Goal: Information Seeking & Learning: Learn about a topic

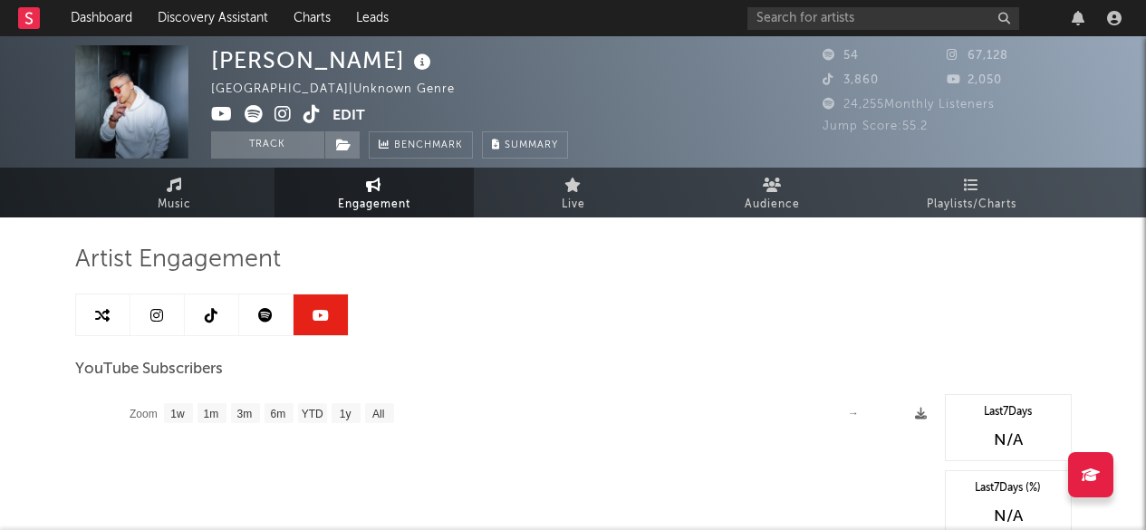
select select "1w"
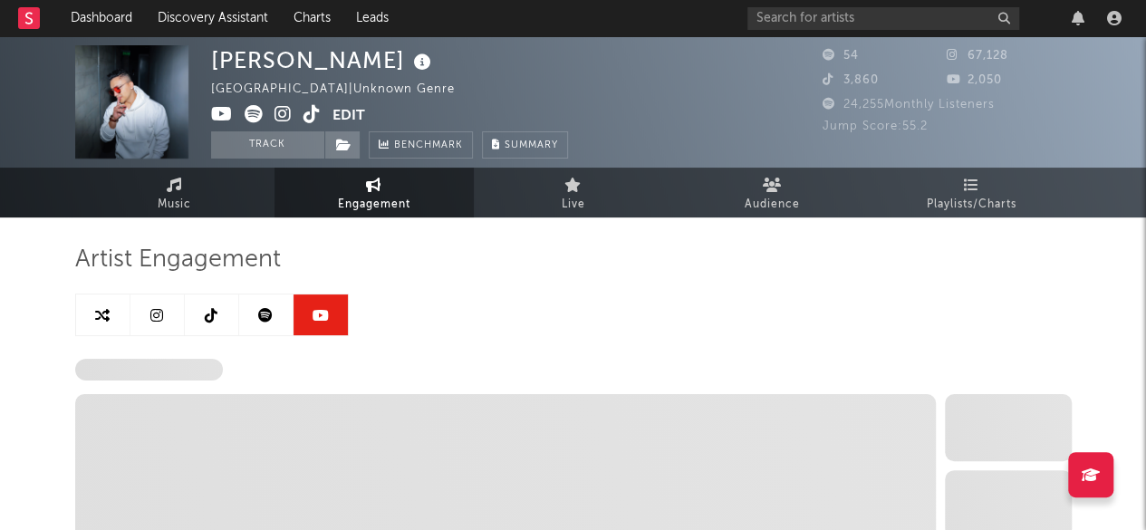
select select "1w"
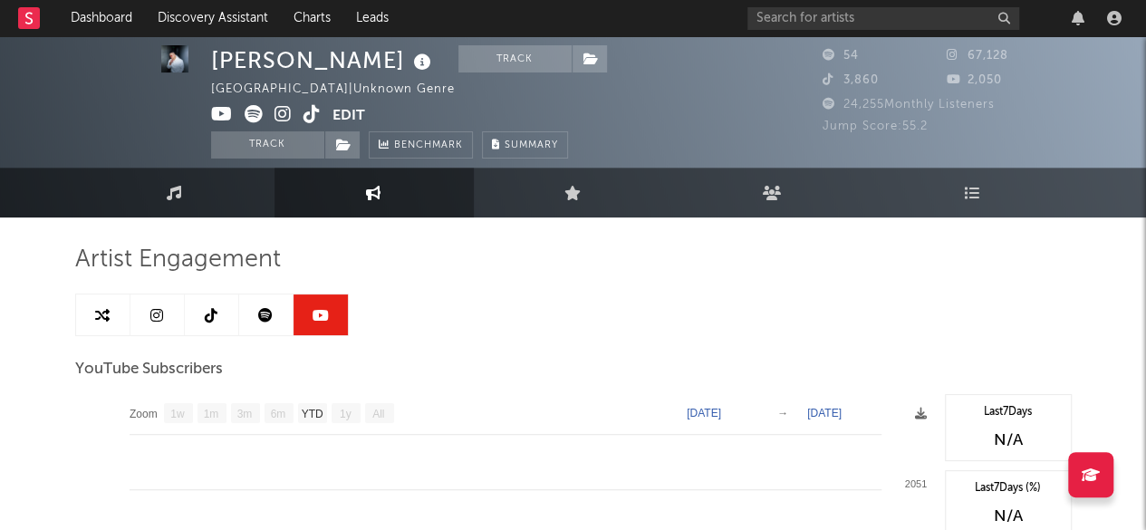
click at [254, 311] on link at bounding box center [266, 314] width 54 height 41
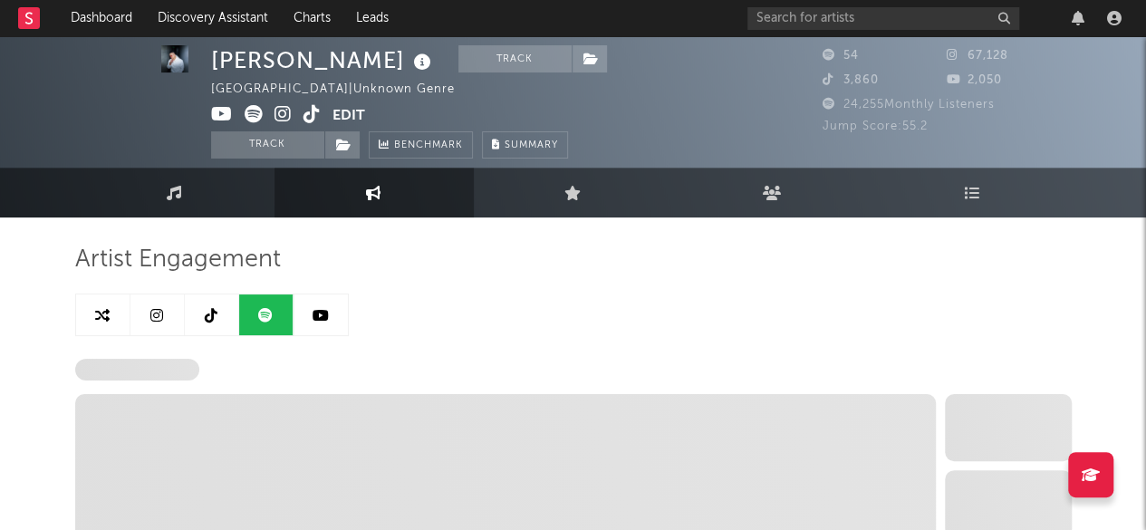
select select "1w"
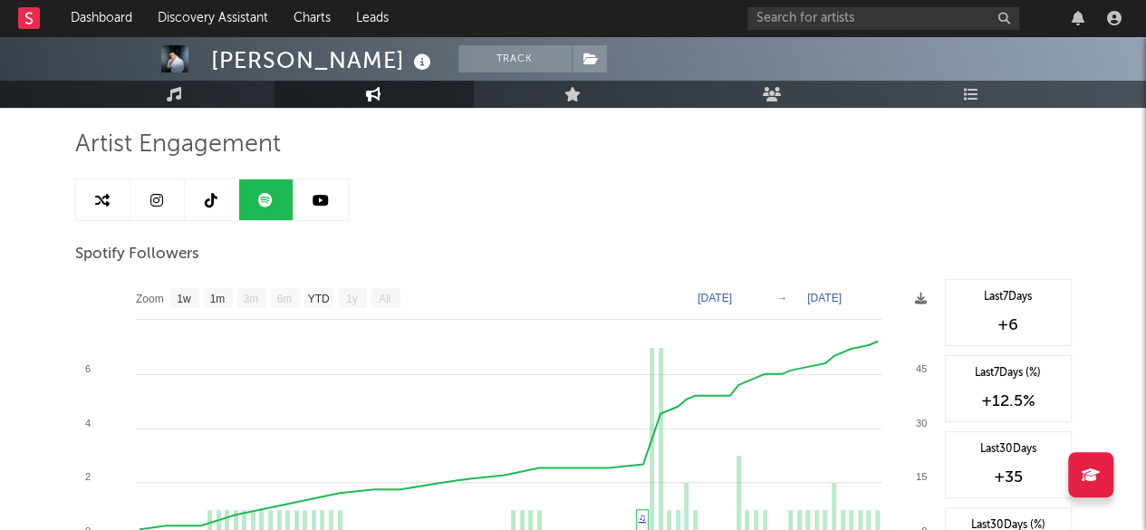
scroll to position [130, 0]
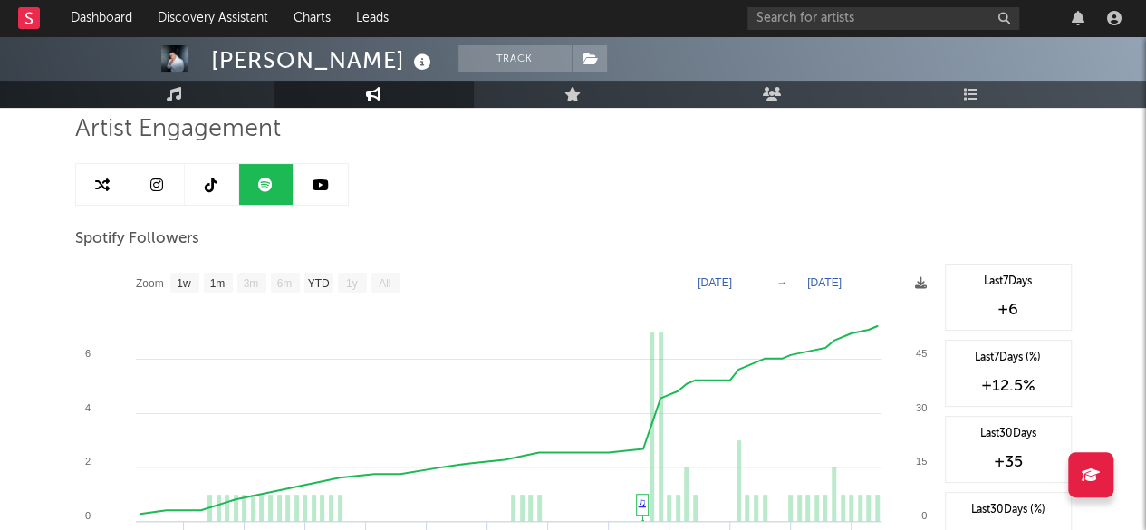
click at [324, 187] on icon at bounding box center [321, 185] width 16 height 14
select select "1w"
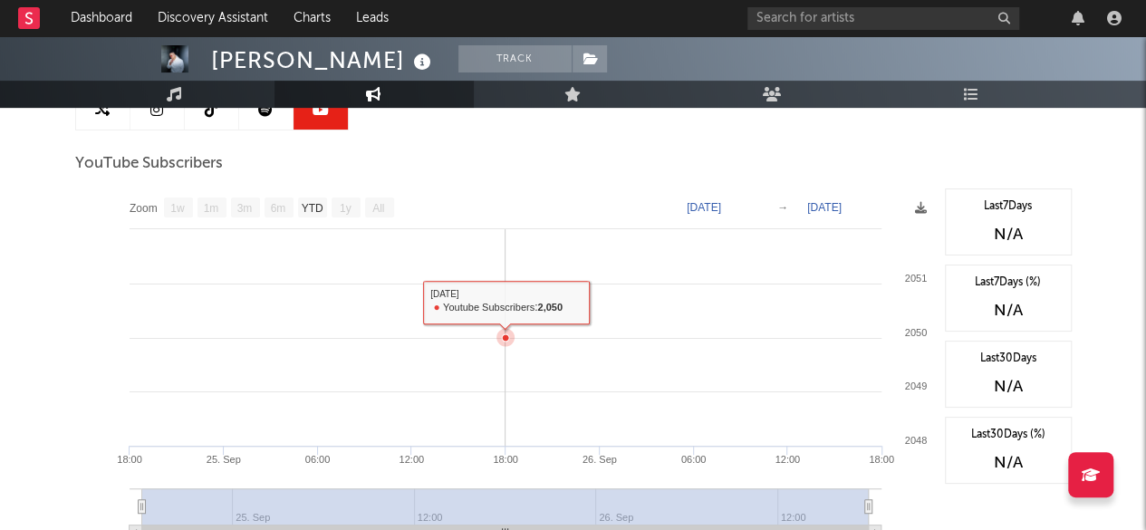
scroll to position [116, 0]
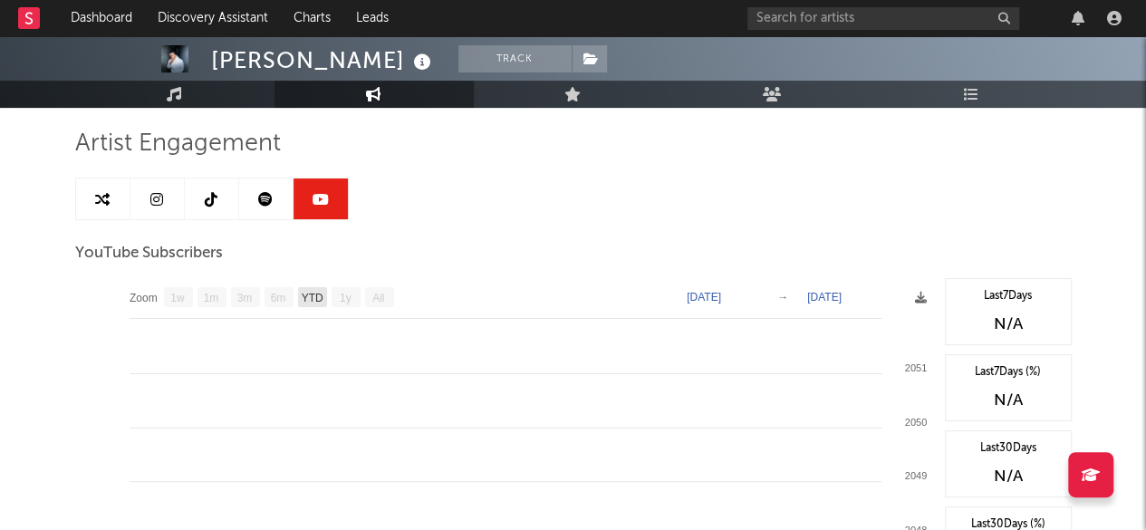
click at [308, 294] on text "YTD" at bounding box center [312, 298] width 22 height 13
select select "YTD"
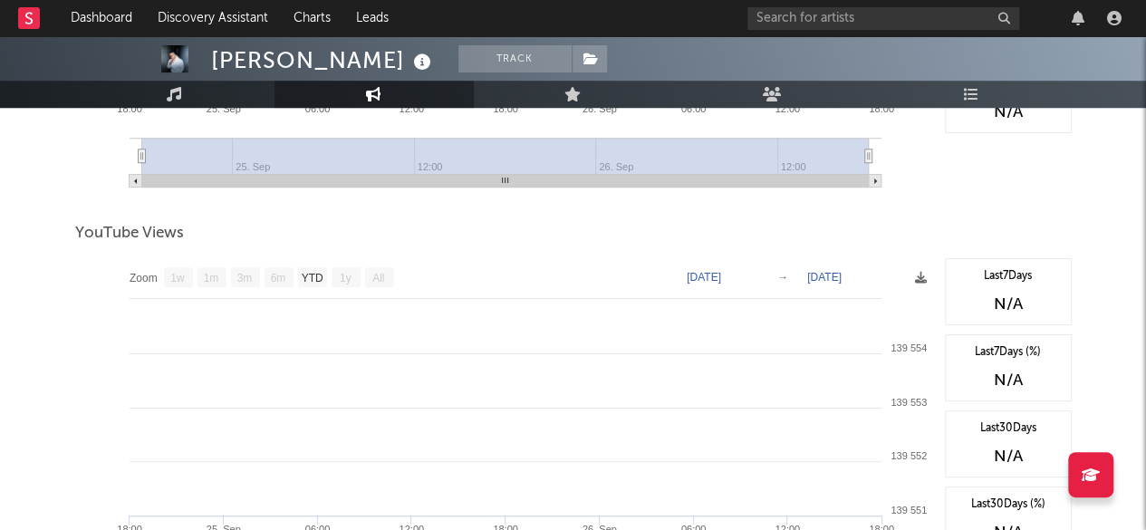
scroll to position [566, 0]
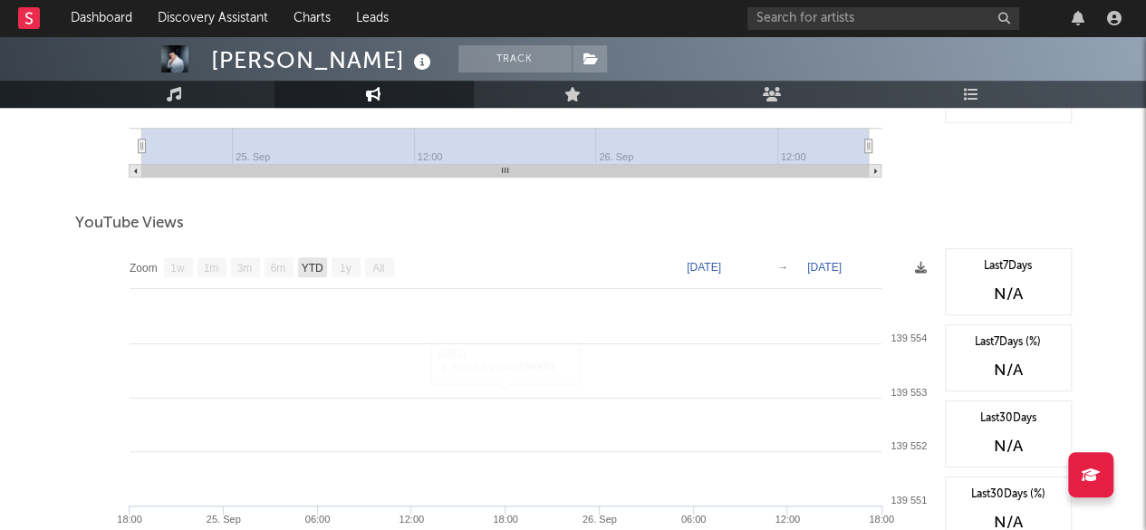
click at [313, 263] on text "YTD" at bounding box center [312, 268] width 22 height 13
select select "YTD"
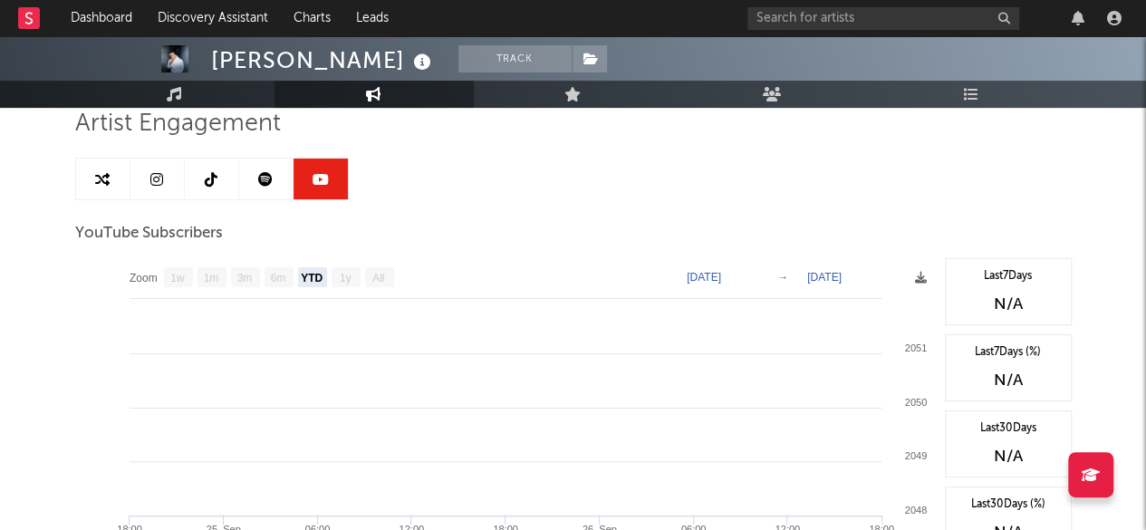
scroll to position [0, 0]
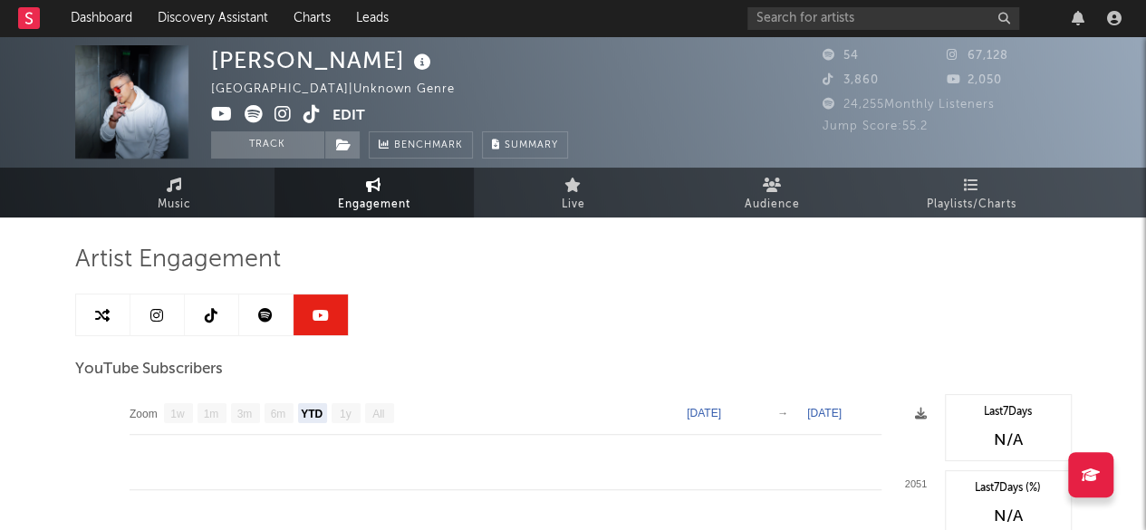
click at [150, 312] on icon at bounding box center [156, 315] width 13 height 14
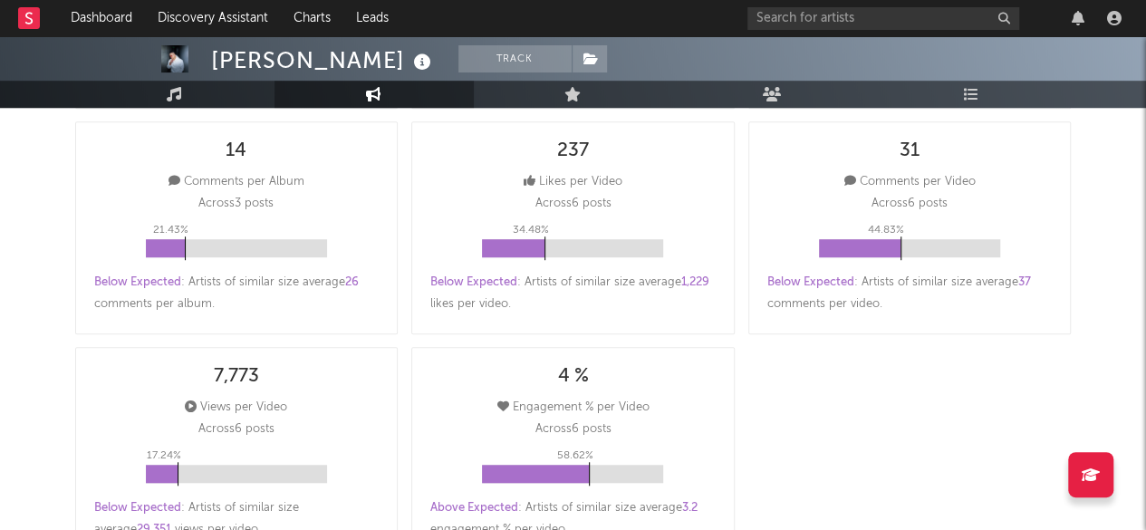
select select "6m"
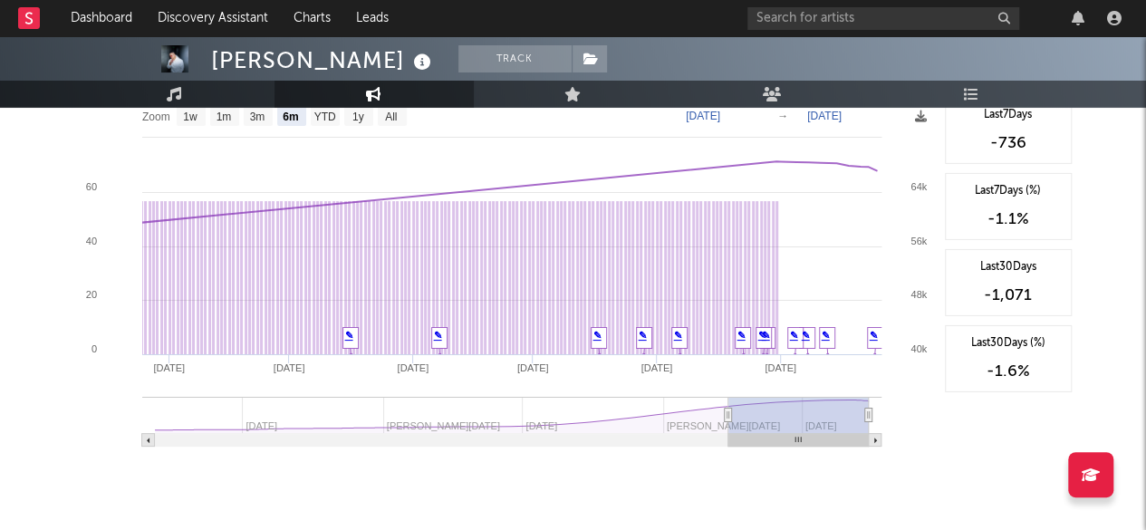
scroll to position [2853, 0]
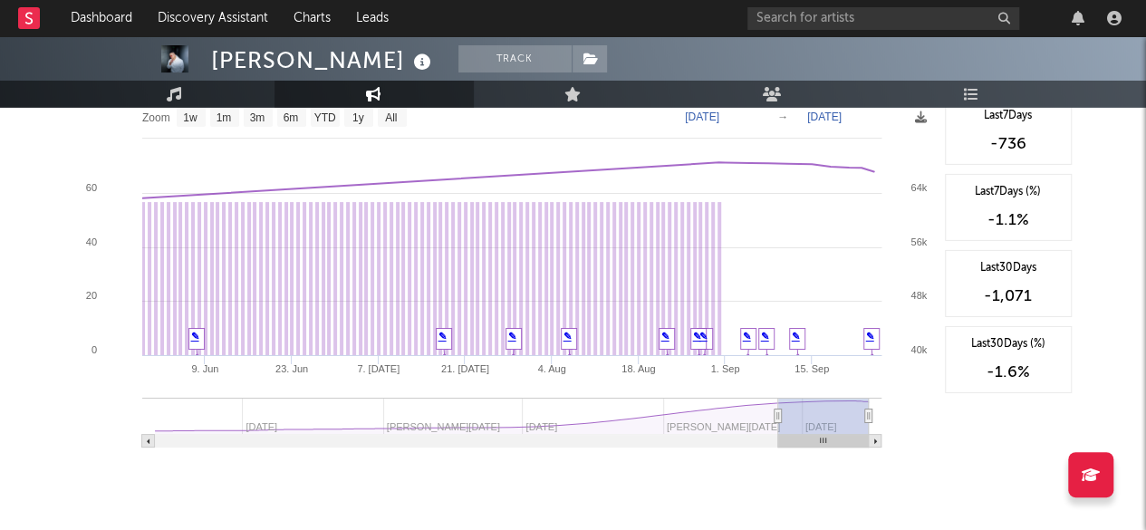
type input "[DATE]"
drag, startPoint x: 728, startPoint y: 414, endPoint x: 778, endPoint y: 416, distance: 50.8
click at [778, 416] on icon at bounding box center [778, 417] width 7 height 14
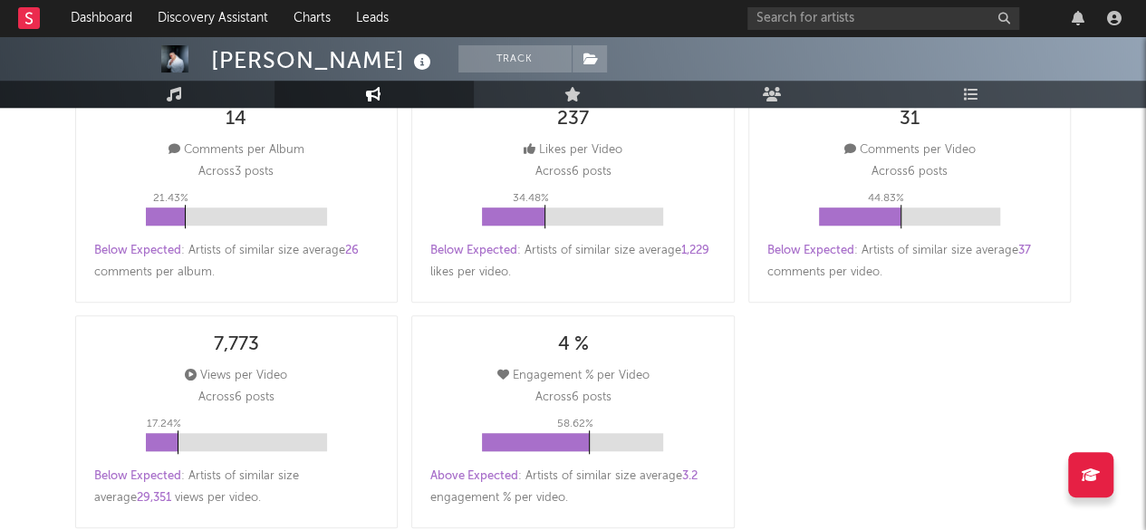
scroll to position [0, 0]
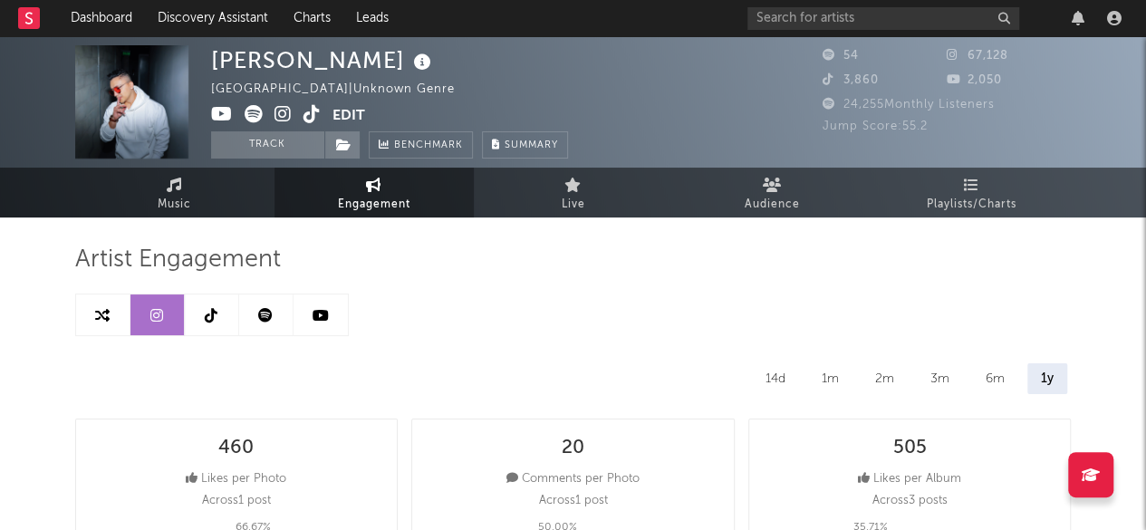
click at [212, 300] on link at bounding box center [212, 314] width 54 height 41
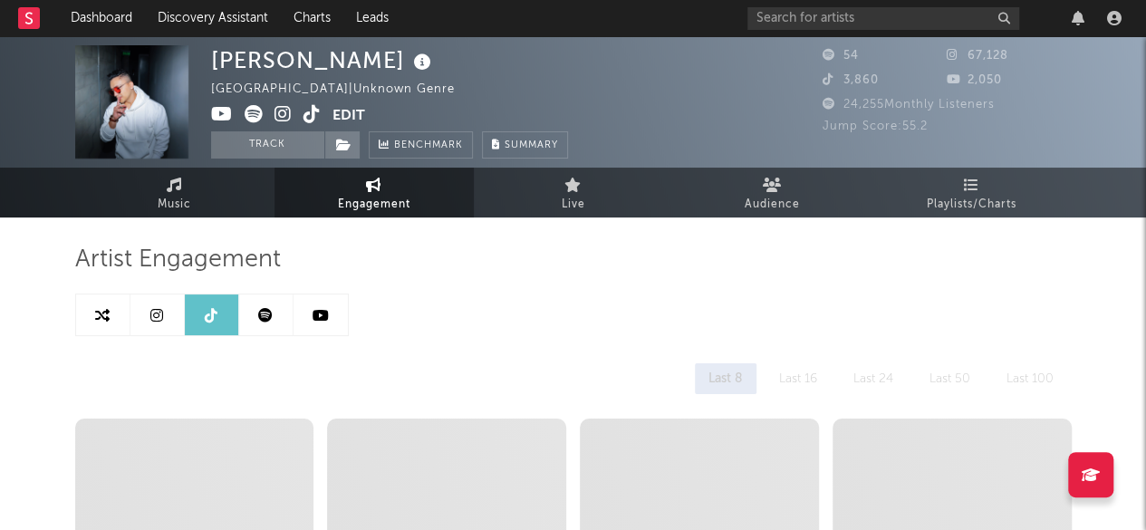
select select "1w"
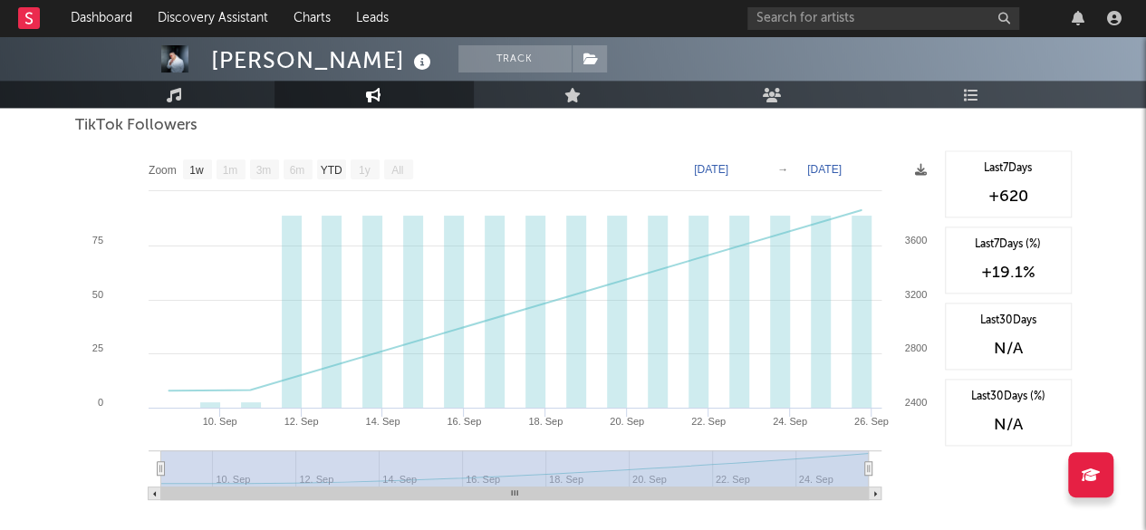
scroll to position [1102, 0]
